Goal: Task Accomplishment & Management: Use online tool/utility

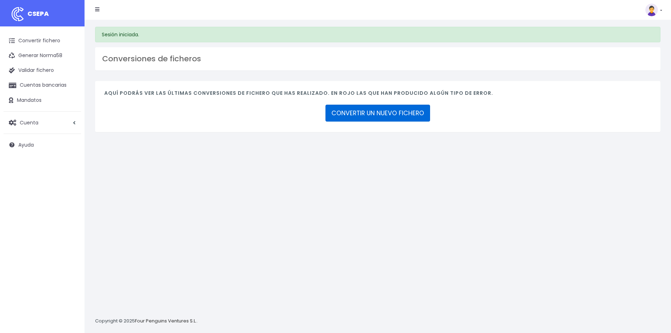
click at [362, 105] on link "CONVERTIR UN NUEVO FICHERO" at bounding box center [378, 113] width 105 height 17
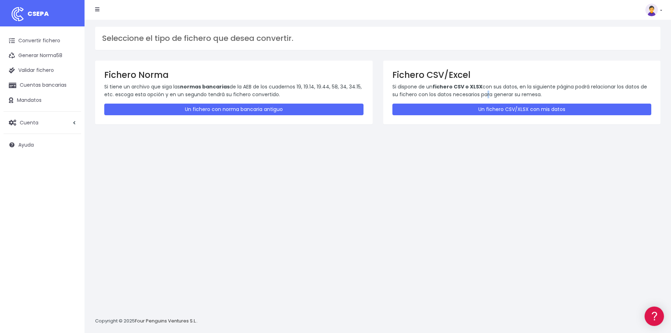
click at [483, 97] on p "Si dispone de un fichero CSV o XLSX con sus datos, en la siguiente página podrá…" at bounding box center [521, 91] width 259 height 16
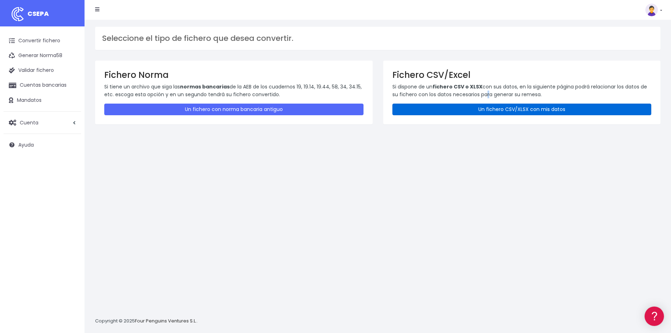
click at [481, 105] on link "Un fichero CSV/XLSX con mis datos" at bounding box center [521, 110] width 259 height 12
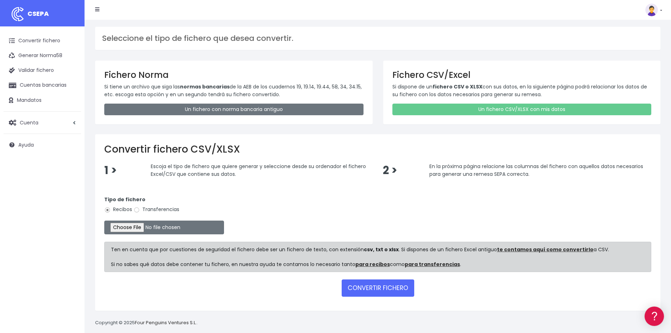
click at [159, 208] on label "Transferencias" at bounding box center [157, 209] width 46 height 7
click at [140, 208] on input "Transferencias" at bounding box center [137, 210] width 6 height 6
radio input "true"
click at [130, 230] on input "file" at bounding box center [164, 228] width 120 height 14
type input "C:\fakepath\2025101 REMESA PREV 4.2.xlsx"
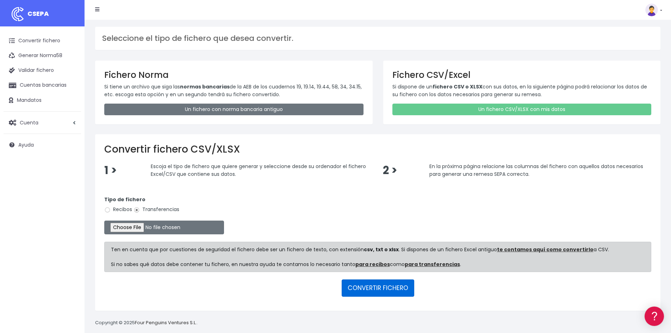
click at [393, 283] on button "CONVERTIR FICHERO" at bounding box center [378, 287] width 73 height 17
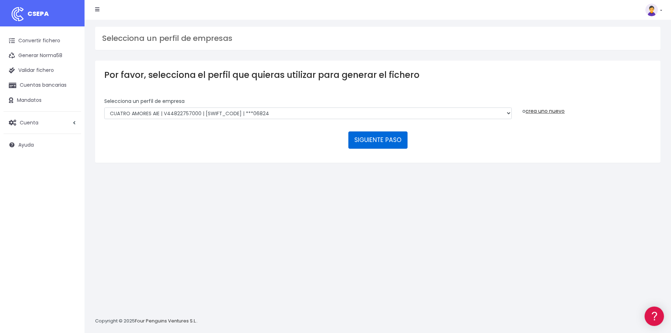
click at [391, 141] on button "SIGUIENTE PASO" at bounding box center [377, 139] width 59 height 17
click at [40, 144] on link "Ayuda" at bounding box center [43, 144] width 78 height 15
click at [656, 7] on img at bounding box center [651, 10] width 13 height 13
click at [629, 76] on link "Ayuda" at bounding box center [637, 77] width 49 height 13
click at [37, 124] on span "Cuenta" at bounding box center [29, 122] width 19 height 7
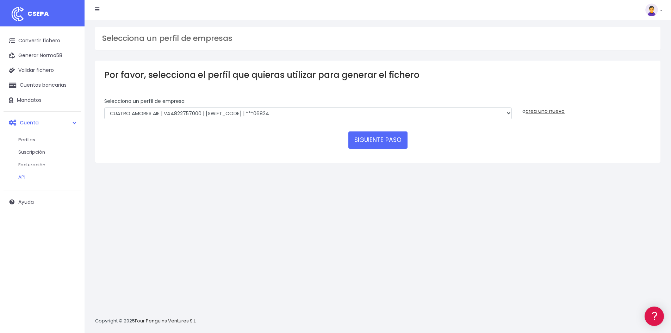
click at [19, 177] on link "API" at bounding box center [46, 177] width 70 height 13
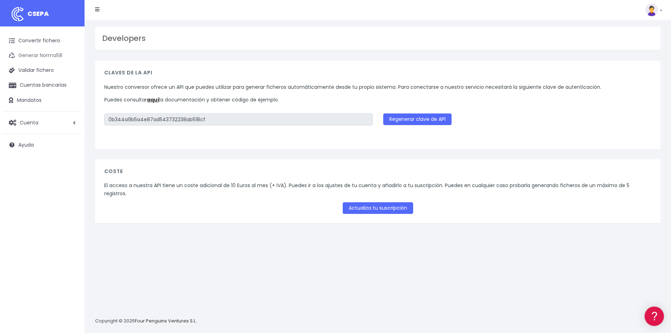
click at [32, 53] on link "Generar Norma58" at bounding box center [43, 55] width 78 height 15
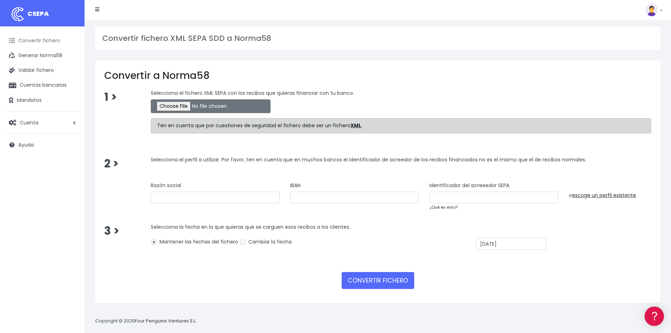
click at [34, 37] on link "Convertir fichero" at bounding box center [43, 40] width 78 height 15
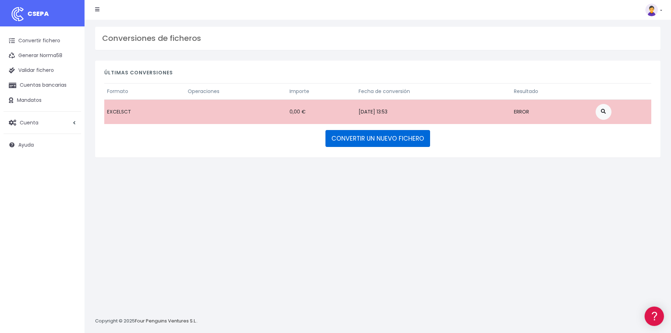
click at [373, 142] on link "CONVERTIR UN NUEVO FICHERO" at bounding box center [378, 138] width 105 height 17
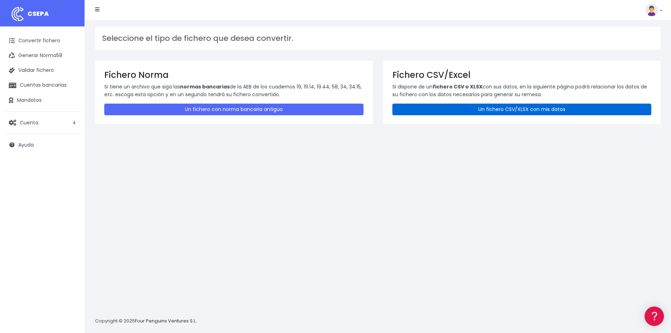
click at [498, 115] on link "Un fichero CSV/XLSX con mis datos" at bounding box center [521, 110] width 259 height 12
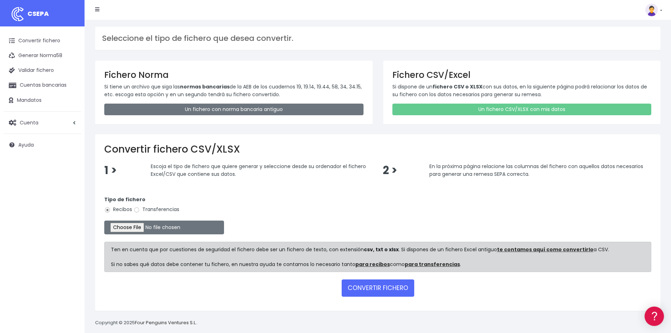
click at [150, 217] on form "Tipo de fichero Recibos Transferencias Ten en cuenta que por cuestiones de segu…" at bounding box center [377, 244] width 547 height 113
click at [154, 208] on label "Transferencias" at bounding box center [157, 209] width 46 height 7
click at [140, 208] on input "Transferencias" at bounding box center [137, 210] width 6 height 6
radio input "true"
click at [30, 83] on link "Cuentas bancarias" at bounding box center [43, 85] width 78 height 15
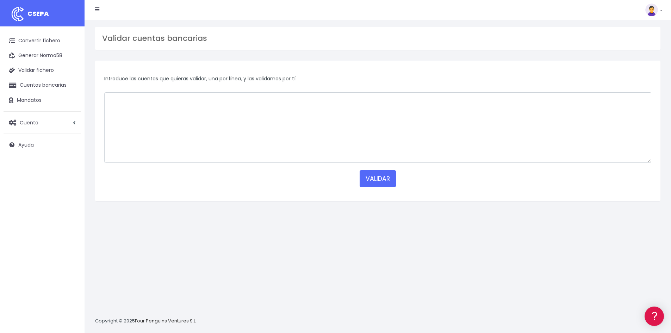
click at [226, 77] on span "Introduce las cuentas que quieras validar, una por línea, y las validamos por tí" at bounding box center [199, 78] width 191 height 7
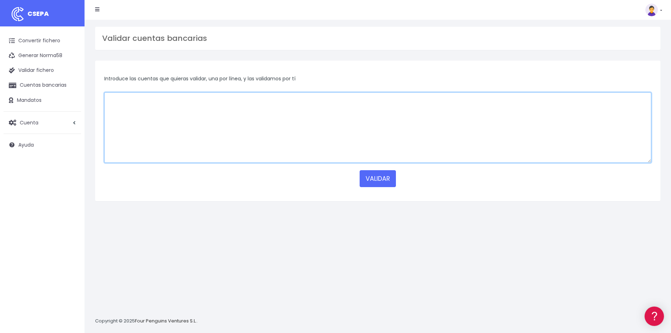
click at [191, 134] on textarea at bounding box center [377, 127] width 547 height 70
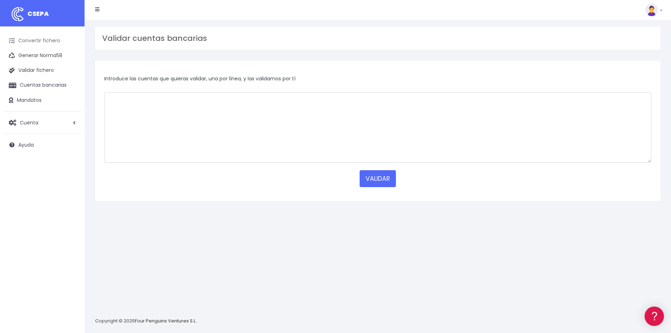
click at [39, 39] on link "Convertir fichero" at bounding box center [43, 40] width 78 height 15
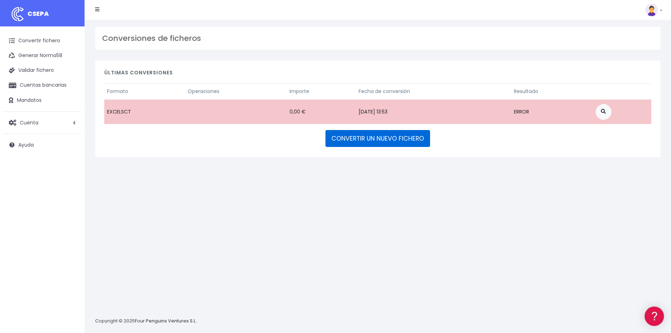
click at [386, 135] on link "CONVERTIR UN NUEVO FICHERO" at bounding box center [378, 138] width 105 height 17
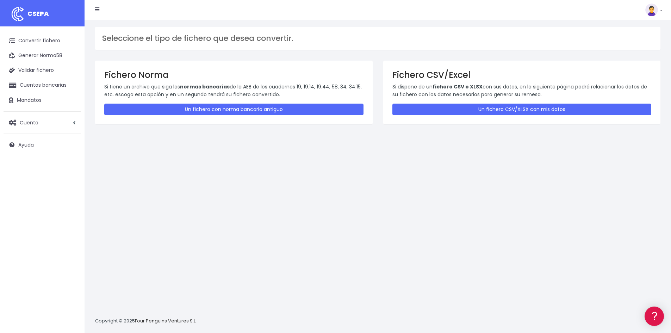
click at [449, 101] on div "Fichero CSV/Excel Si dispone de un fichero CSV o XLSX con sus datos, en la sigu…" at bounding box center [522, 92] width 278 height 63
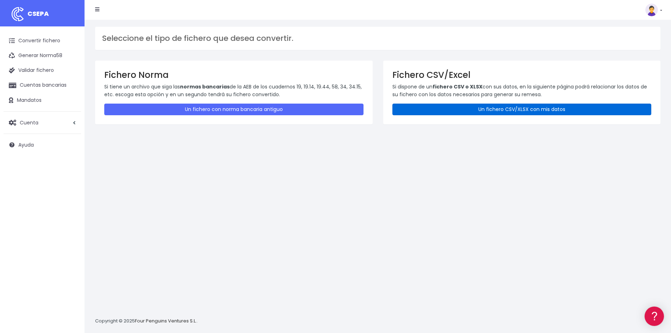
click at [553, 106] on link "Un fichero CSV/XLSX con mis datos" at bounding box center [521, 110] width 259 height 12
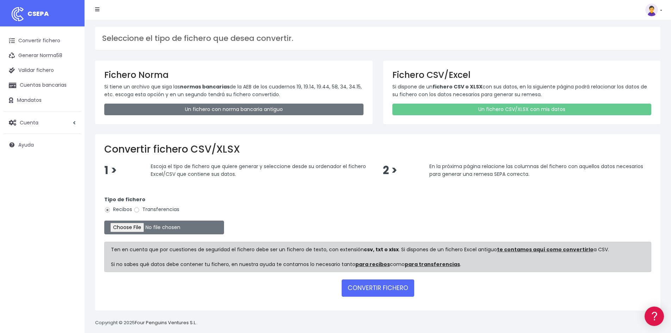
click at [156, 209] on label "Transferencias" at bounding box center [157, 209] width 46 height 7
click at [140, 209] on input "Transferencias" at bounding box center [137, 210] width 6 height 6
radio input "true"
click at [390, 283] on button "CONVERTIR FICHERO" at bounding box center [378, 287] width 73 height 17
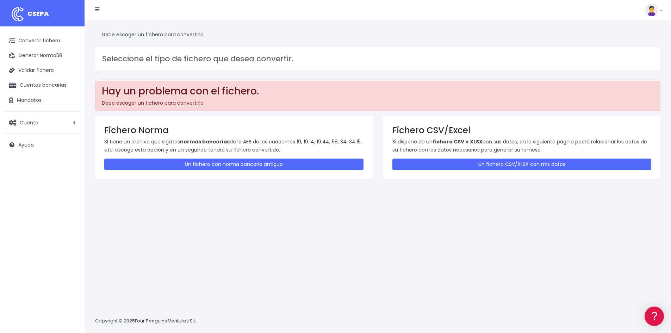
click at [452, 155] on div "Fichero CSV/Excel Si dispone de un fichero CSV o XLSX con sus datos, en la sigu…" at bounding box center [522, 147] width 278 height 63
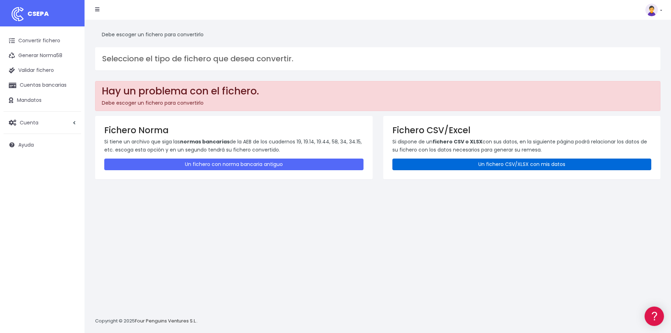
click at [456, 168] on link "Un fichero CSV/XLSX con mis datos" at bounding box center [521, 165] width 259 height 12
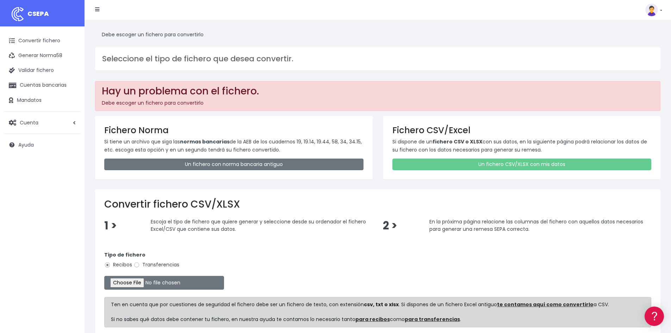
click at [166, 262] on label "Transferencias" at bounding box center [157, 264] width 46 height 7
click at [140, 262] on input "Transferencias" at bounding box center [137, 265] width 6 height 6
radio input "true"
click at [145, 279] on input "file" at bounding box center [164, 283] width 120 height 14
type input "C:\fakepath\2025101 REMESA PREV 4.2.xlsx"
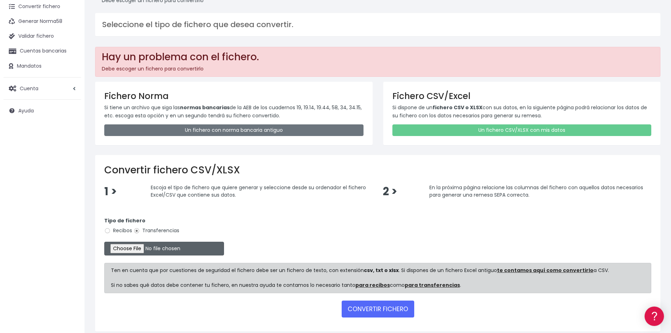
scroll to position [63, 0]
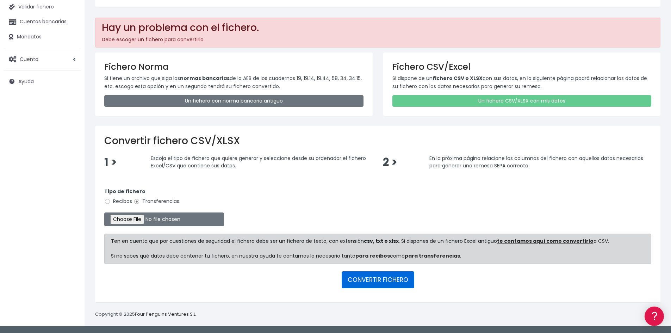
click at [385, 283] on button "CONVERTIR FICHERO" at bounding box center [378, 279] width 73 height 17
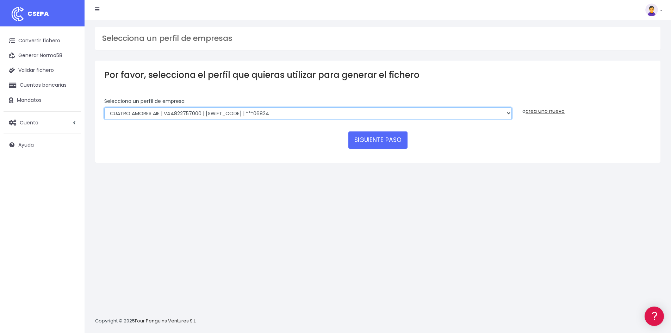
click at [171, 110] on select "CUATRO AMORES AIE | V44822757000 | [SWIFT_CODE] | ***06824 CUATRO AMORES AIE | …" at bounding box center [308, 113] width 408 height 12
click at [104, 107] on select "CUATRO AMORES AIE | V44822757000 | [SWIFT_CODE] | ***06824 CUATRO AMORES AIE | …" at bounding box center [308, 113] width 408 height 12
click at [507, 114] on select "CUATRO AMORES AIE | V44822757000 | [SWIFT_CODE] | ***06824 CUATRO AMORES AIE | …" at bounding box center [308, 113] width 408 height 12
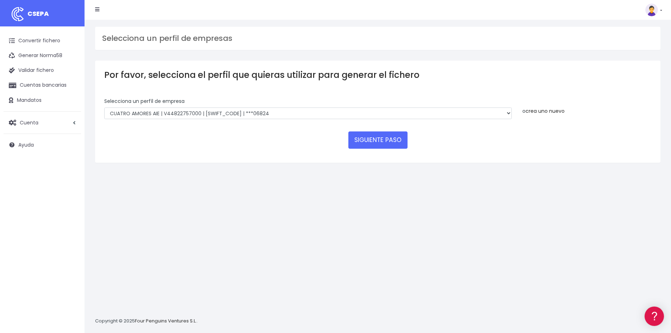
drag, startPoint x: 541, startPoint y: 109, endPoint x: 524, endPoint y: 111, distance: 17.4
click at [540, 109] on link "crea uno nuevo" at bounding box center [545, 110] width 39 height 7
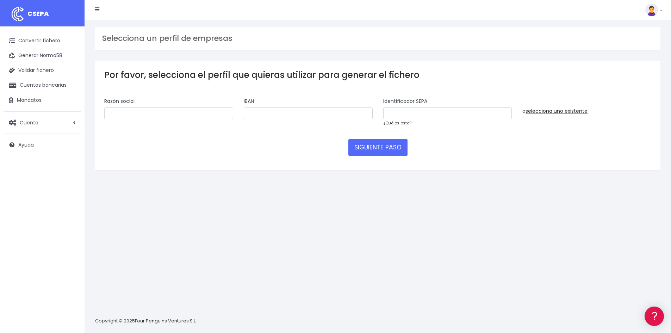
drag, startPoint x: 171, startPoint y: 0, endPoint x: 162, endPoint y: 102, distance: 101.9
click at [162, 102] on div "Razón social" at bounding box center [168, 109] width 129 height 22
click at [163, 112] on input "text" at bounding box center [168, 113] width 129 height 12
click at [653, 8] on img at bounding box center [651, 10] width 13 height 13
click at [97, 9] on icon at bounding box center [97, 9] width 4 height 5
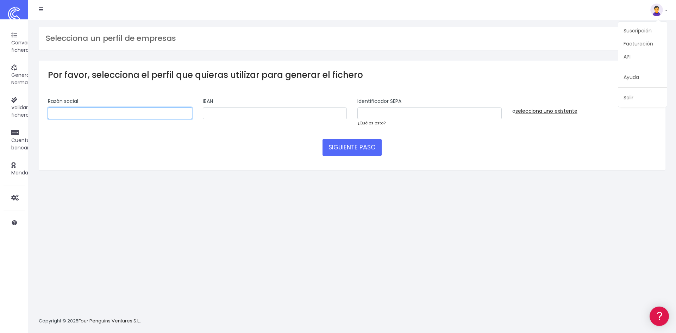
click at [124, 114] on input "text" at bounding box center [120, 113] width 144 height 12
type input "CUATRO AMORES AIE"
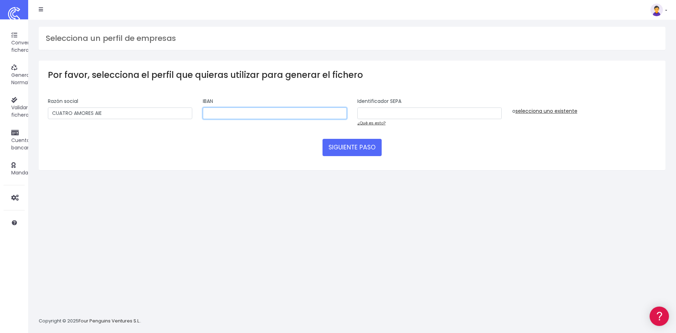
click at [224, 112] on input "text" at bounding box center [275, 113] width 144 height 12
paste input "ES89 0081 7010 5100 0220 6824"
type input "ES89 0081 7010 5100 0220 6824"
click at [381, 113] on input "text" at bounding box center [430, 113] width 144 height 12
type input "V44822757000"
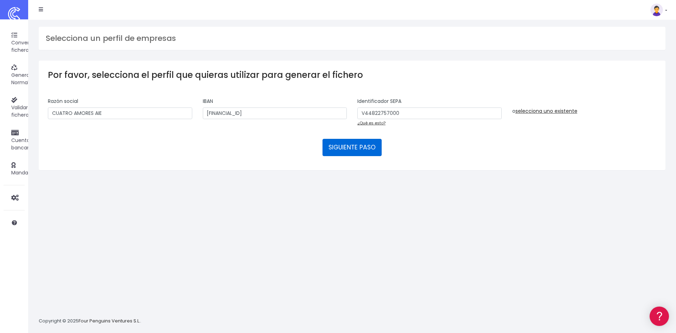
click at [358, 151] on button "SIGUIENTE PASO" at bounding box center [352, 147] width 59 height 17
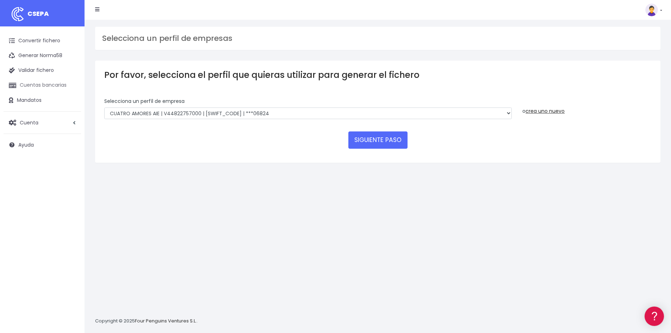
click at [36, 82] on link "Cuentas bancarias" at bounding box center [43, 85] width 78 height 15
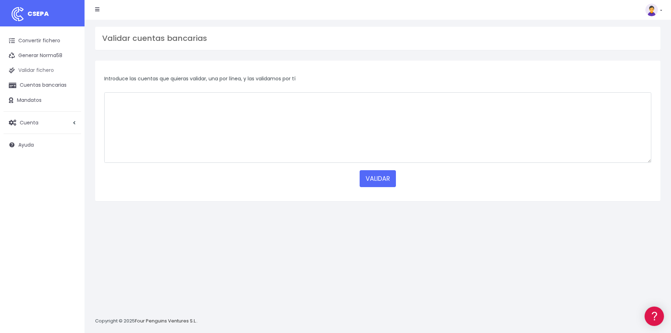
click at [39, 73] on link "Validar fichero" at bounding box center [43, 70] width 78 height 15
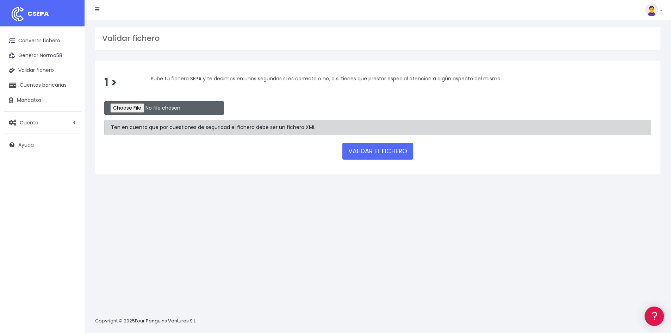
click at [125, 105] on input "file" at bounding box center [164, 108] width 120 height 14
type input "C:\fakepath\2025101 REMESA PREV 4.2.xlsx"
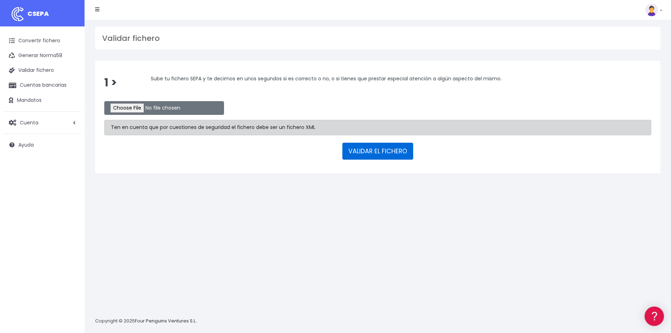
click at [382, 154] on button "VALIDAR EL FICHERO" at bounding box center [377, 151] width 71 height 17
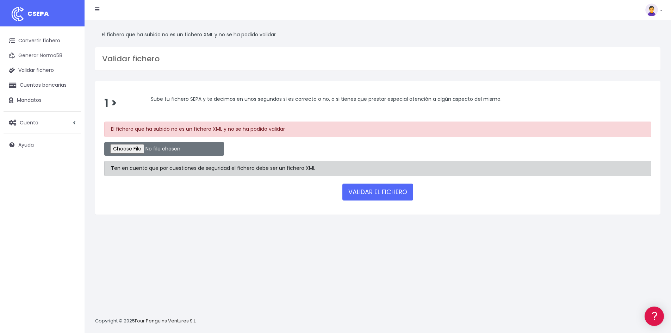
click at [38, 51] on link "Generar Norma58" at bounding box center [43, 55] width 78 height 15
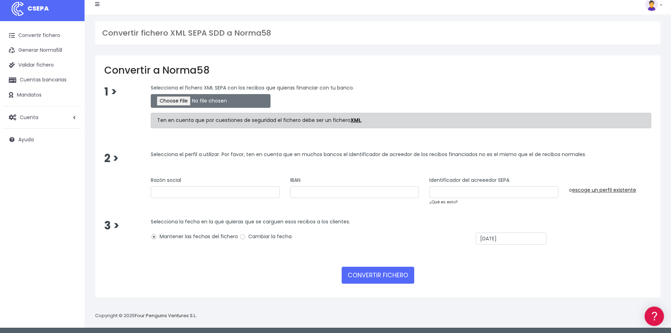
scroll to position [7, 0]
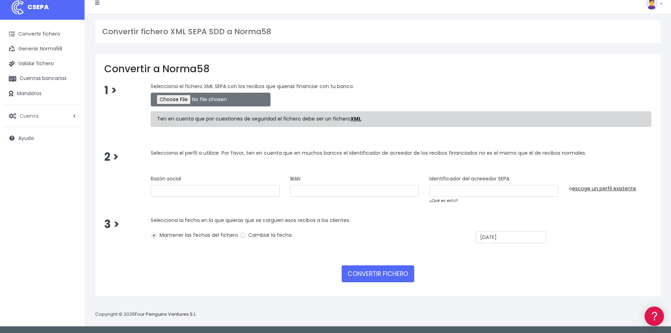
click at [58, 113] on link "Cuenta" at bounding box center [43, 116] width 78 height 15
click at [33, 131] on link "Perfiles" at bounding box center [46, 133] width 70 height 13
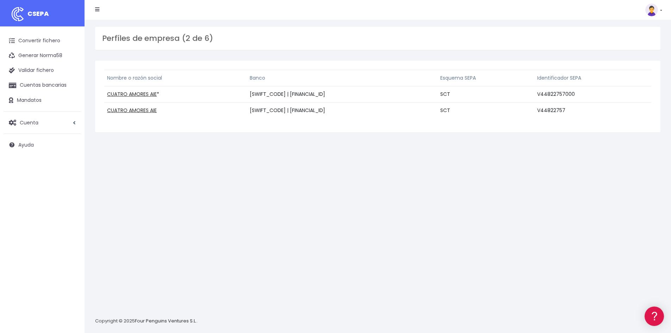
click at [251, 101] on td "[SWIFT_CODE] | [FINANCIAL_ID]" at bounding box center [342, 94] width 191 height 16
drag, startPoint x: 148, startPoint y: 94, endPoint x: 264, endPoint y: 231, distance: 179.5
click at [271, 241] on div "Perfíles de empresa (2 de 6) Nombre o razón social Banco Esquema SEPA Identific…" at bounding box center [378, 176] width 587 height 313
click at [134, 111] on link "CUATRO AMORES AIE" at bounding box center [132, 110] width 50 height 7
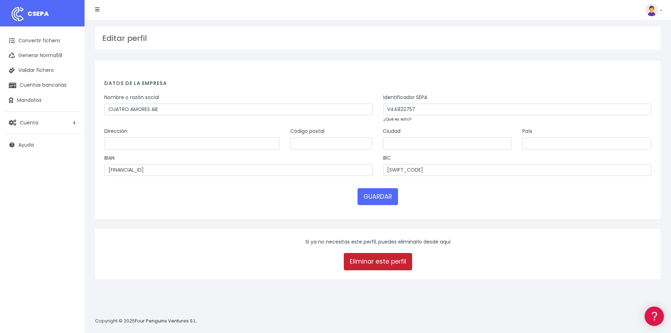
click at [387, 261] on link "Eliminar este perfil" at bounding box center [378, 261] width 68 height 17
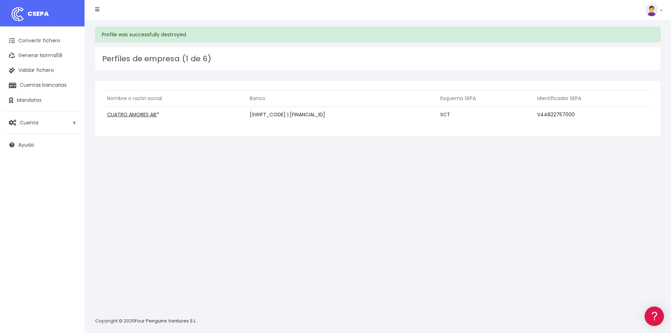
click at [270, 124] on div "Nombre o razón social Banco Esquema SEPA Identificador SEPA CUATRO AMORES AIE *…" at bounding box center [377, 108] width 547 height 37
click at [534, 117] on td "SCT" at bounding box center [486, 115] width 97 height 16
click at [285, 118] on td "BSABESBBXXX | ES8900817010510002206824" at bounding box center [342, 115] width 191 height 16
click at [125, 116] on link "CUATRO AMORES AIE" at bounding box center [132, 114] width 50 height 7
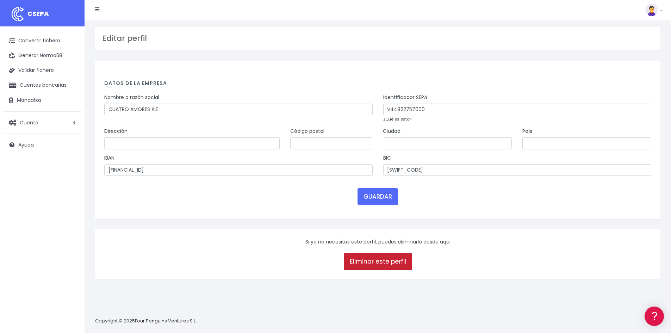
drag, startPoint x: 390, startPoint y: 266, endPoint x: 372, endPoint y: 40, distance: 226.8
click at [390, 267] on link "Eliminar este perfil" at bounding box center [378, 261] width 68 height 17
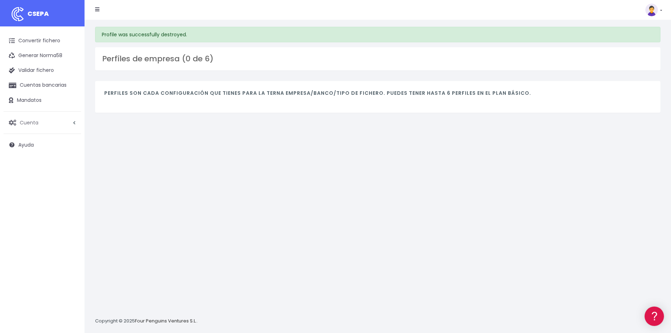
click at [52, 120] on link "Cuenta" at bounding box center [43, 122] width 78 height 15
click at [35, 161] on link "Facturación" at bounding box center [46, 165] width 70 height 13
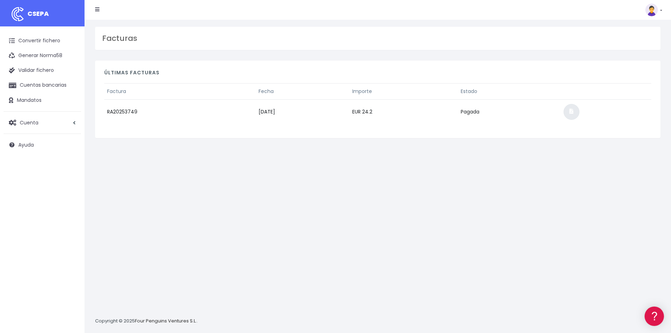
click at [580, 114] on link at bounding box center [572, 112] width 16 height 16
click at [39, 42] on link "Convertir fichero" at bounding box center [43, 40] width 78 height 15
click at [45, 14] on span "CSEPA" at bounding box center [37, 13] width 21 height 9
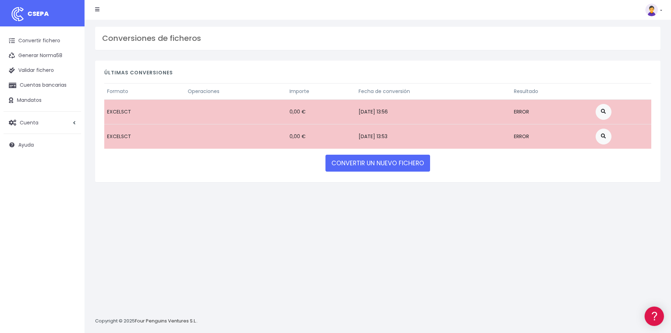
click at [371, 181] on div "Últimas conversiones Formato Operaciones Importe Fecha de conversión Resultado …" at bounding box center [377, 122] width 565 height 122
click at [371, 169] on link "CONVERTIR UN NUEVO FICHERO" at bounding box center [378, 163] width 105 height 17
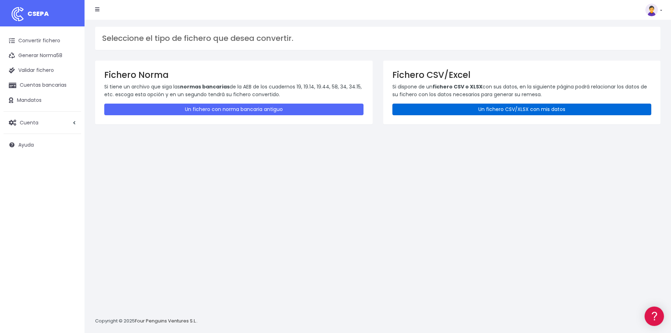
click at [396, 106] on link "Un fichero CSV/XLSX con mis datos" at bounding box center [521, 110] width 259 height 12
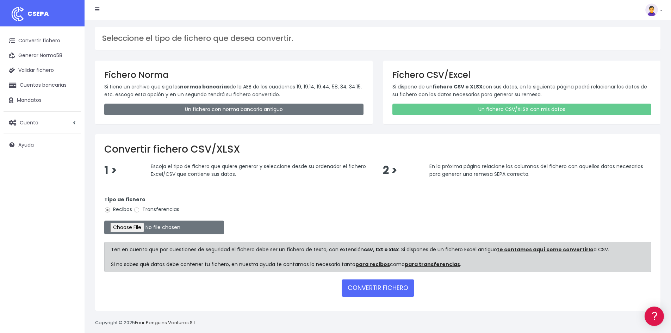
click at [167, 209] on label "Transferencias" at bounding box center [157, 209] width 46 height 7
click at [140, 209] on input "Transferencias" at bounding box center [137, 210] width 6 height 6
radio input "true"
click at [390, 289] on button "CONVERTIR FICHERO" at bounding box center [378, 287] width 73 height 17
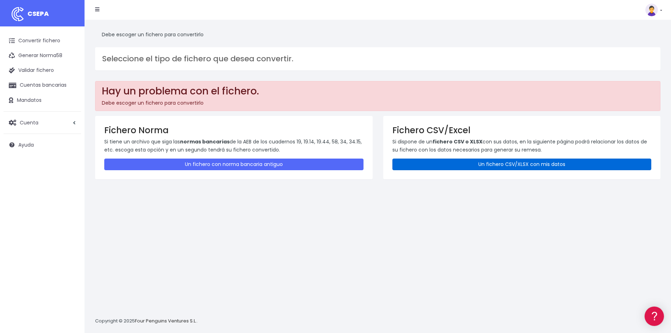
click at [508, 167] on link "Un fichero CSV/XLSX con mis datos" at bounding box center [521, 165] width 259 height 12
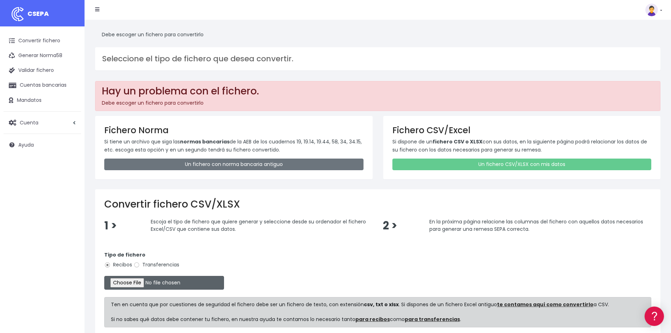
click at [128, 285] on input "file" at bounding box center [164, 283] width 120 height 14
type input "C:\fakepath\2025101 REMESA PREV 4.2.xlsx"
click at [158, 267] on label "Transferencias" at bounding box center [157, 264] width 46 height 7
click at [140, 267] on input "Transferencias" at bounding box center [137, 265] width 6 height 6
radio input "true"
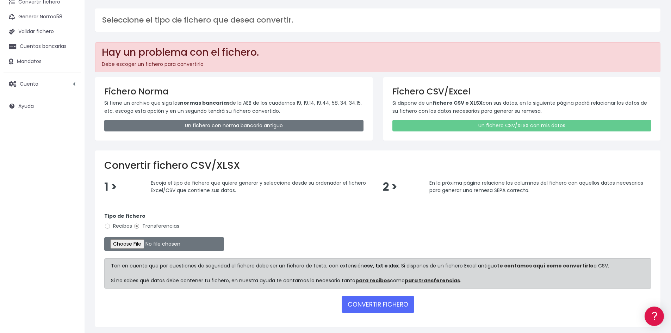
scroll to position [63, 0]
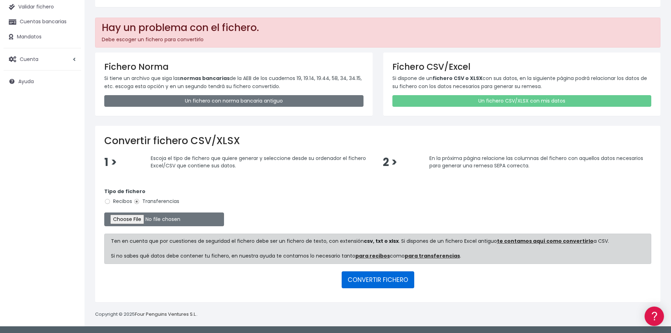
click at [376, 279] on button "CONVERTIR FICHERO" at bounding box center [378, 279] width 73 height 17
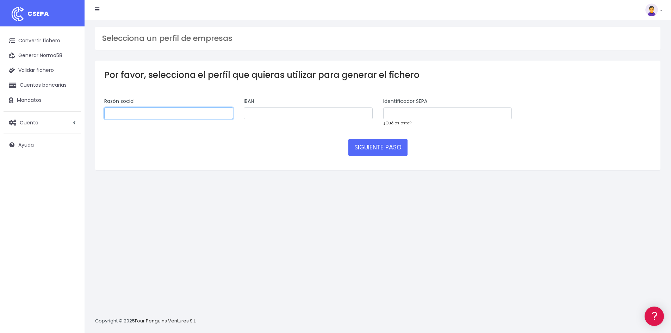
click at [141, 114] on input "text" at bounding box center [168, 113] width 129 height 12
click at [134, 110] on input "text" at bounding box center [168, 113] width 129 height 12
type input "CUATRO AMORES AIE"
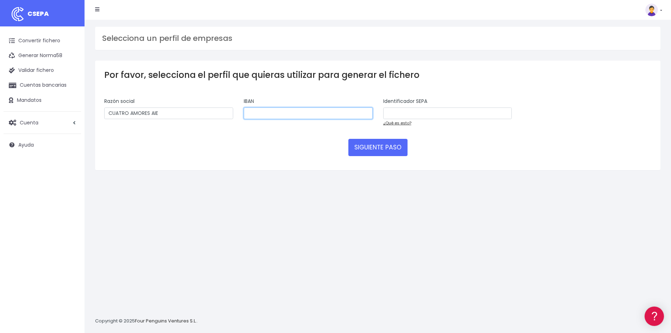
click at [270, 113] on input "text" at bounding box center [308, 113] width 129 height 12
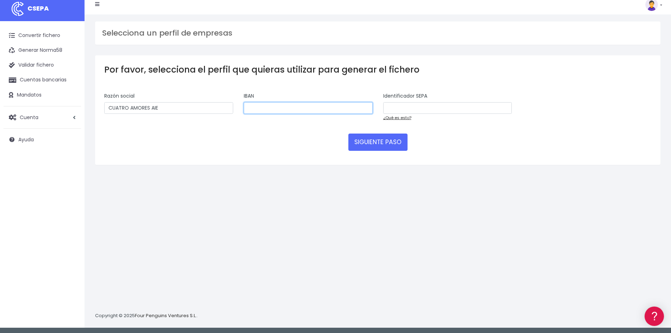
scroll to position [7, 0]
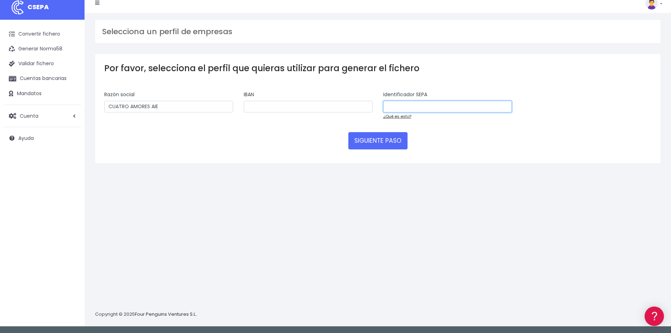
click at [401, 103] on input "text" at bounding box center [447, 107] width 129 height 12
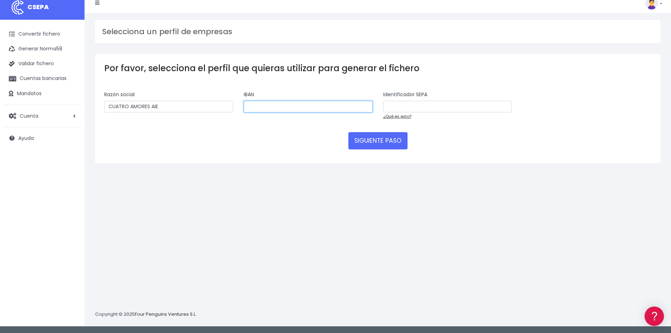
click at [291, 103] on input "text" at bounding box center [308, 107] width 129 height 12
click at [318, 97] on div "IBAN" at bounding box center [308, 102] width 129 height 22
paste input "[FINANCIAL_ID]"
type input "[FINANCIAL_ID]"
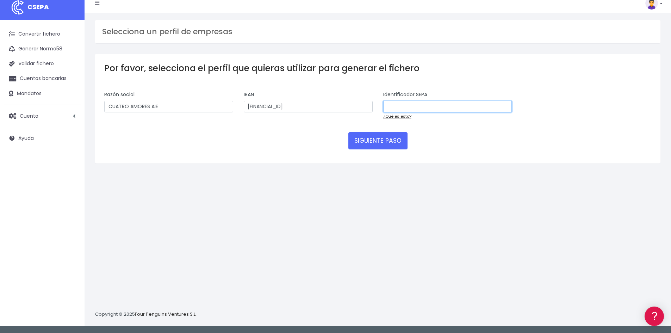
click at [443, 105] on input "text" at bounding box center [447, 107] width 129 height 12
click at [409, 99] on div "Identificador SEPA V72971120000" at bounding box center [447, 102] width 129 height 22
click at [407, 104] on input "V72971120000" at bounding box center [447, 107] width 129 height 12
type input "V44822757"
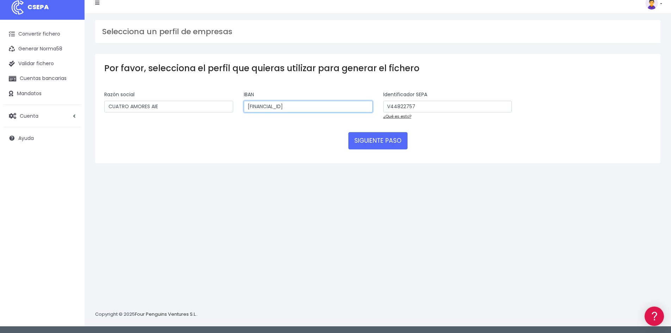
click at [261, 107] on input "ES89 0081 7010 5100 0220 6824" at bounding box center [308, 107] width 129 height 12
click at [271, 106] on input "ES890081 7010 5100 0220 6824" at bounding box center [308, 107] width 129 height 12
click at [282, 107] on input "ES8900817010 5100 0220 6824" at bounding box center [308, 107] width 129 height 12
click at [293, 107] on input "ES89008170105100 0220 6824" at bounding box center [308, 107] width 129 height 12
click at [305, 107] on input "ES890081701051000220 6824" at bounding box center [308, 107] width 129 height 12
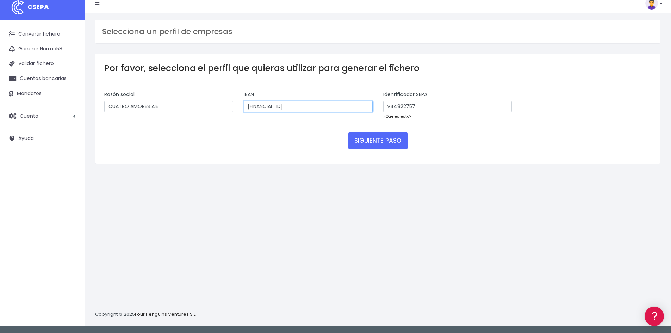
type input "[FINANCIAL_ID]"
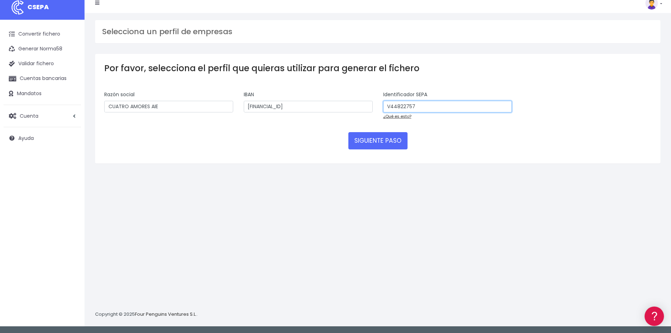
click at [472, 107] on input "V44822757" at bounding box center [447, 107] width 129 height 12
type input "V44822757000"
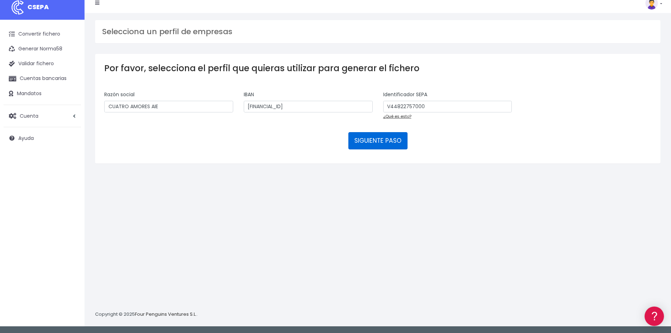
click at [385, 138] on button "SIGUIENTE PASO" at bounding box center [377, 140] width 59 height 17
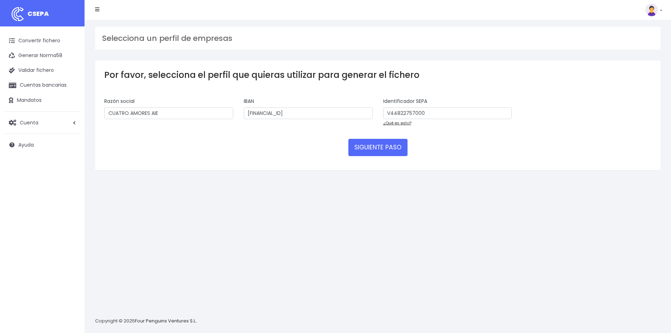
scroll to position [7, 0]
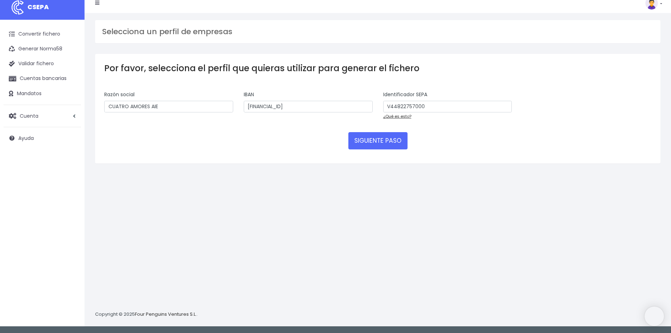
drag, startPoint x: 407, startPoint y: 173, endPoint x: 359, endPoint y: 152, distance: 52.7
click at [406, 173] on div "Por favor, selecciona el perfil que quieras utilizar para generar el fichero Ra…" at bounding box center [378, 113] width 576 height 119
click at [160, 102] on input "CUATRO AMORES AIE" at bounding box center [168, 107] width 129 height 12
click at [280, 104] on input "[FINANCIAL_ID]" at bounding box center [308, 107] width 129 height 12
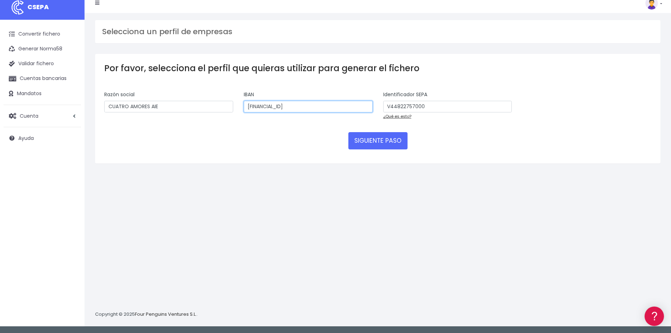
click at [280, 104] on input "[FINANCIAL_ID]" at bounding box center [308, 107] width 129 height 12
click at [64, 84] on link "Cuentas bancarias" at bounding box center [43, 78] width 78 height 15
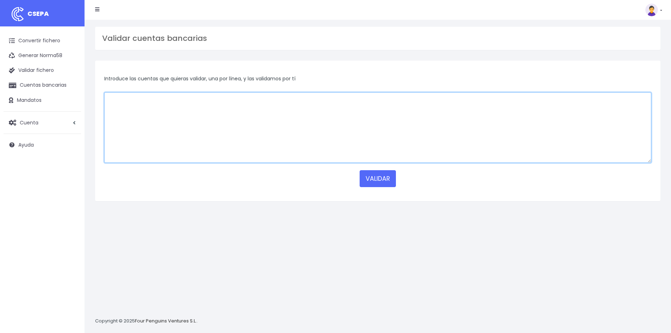
click at [280, 151] on textarea at bounding box center [377, 127] width 547 height 70
paste textarea "[FINANCIAL_ID]"
type textarea "[FINANCIAL_ID]"
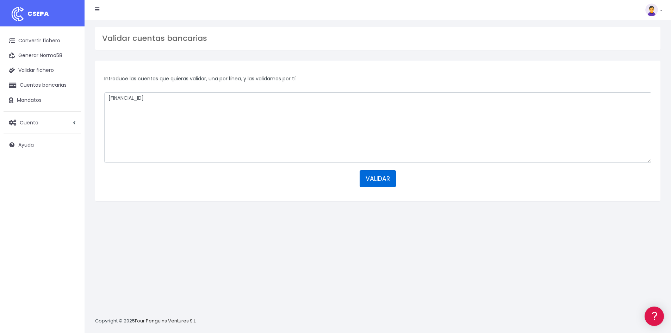
click at [394, 181] on button "VALIDAR" at bounding box center [378, 178] width 36 height 17
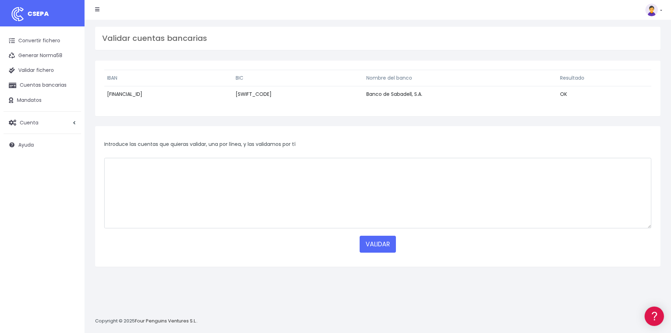
click at [578, 89] on td "OK" at bounding box center [604, 94] width 94 height 16
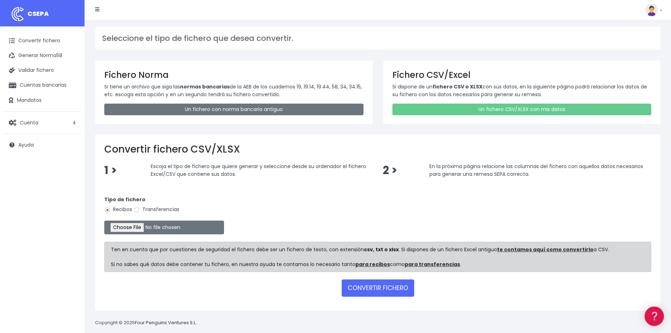
click at [155, 209] on label "Transferencias" at bounding box center [157, 209] width 46 height 7
click at [140, 209] on input "Transferencias" at bounding box center [137, 210] width 6 height 6
radio input "true"
click at [143, 227] on input "file" at bounding box center [164, 228] width 120 height 14
type input "C:\fakepath\2025101 REMESA PREV 4.2.xlsx"
